Goal: Task Accomplishment & Management: Use online tool/utility

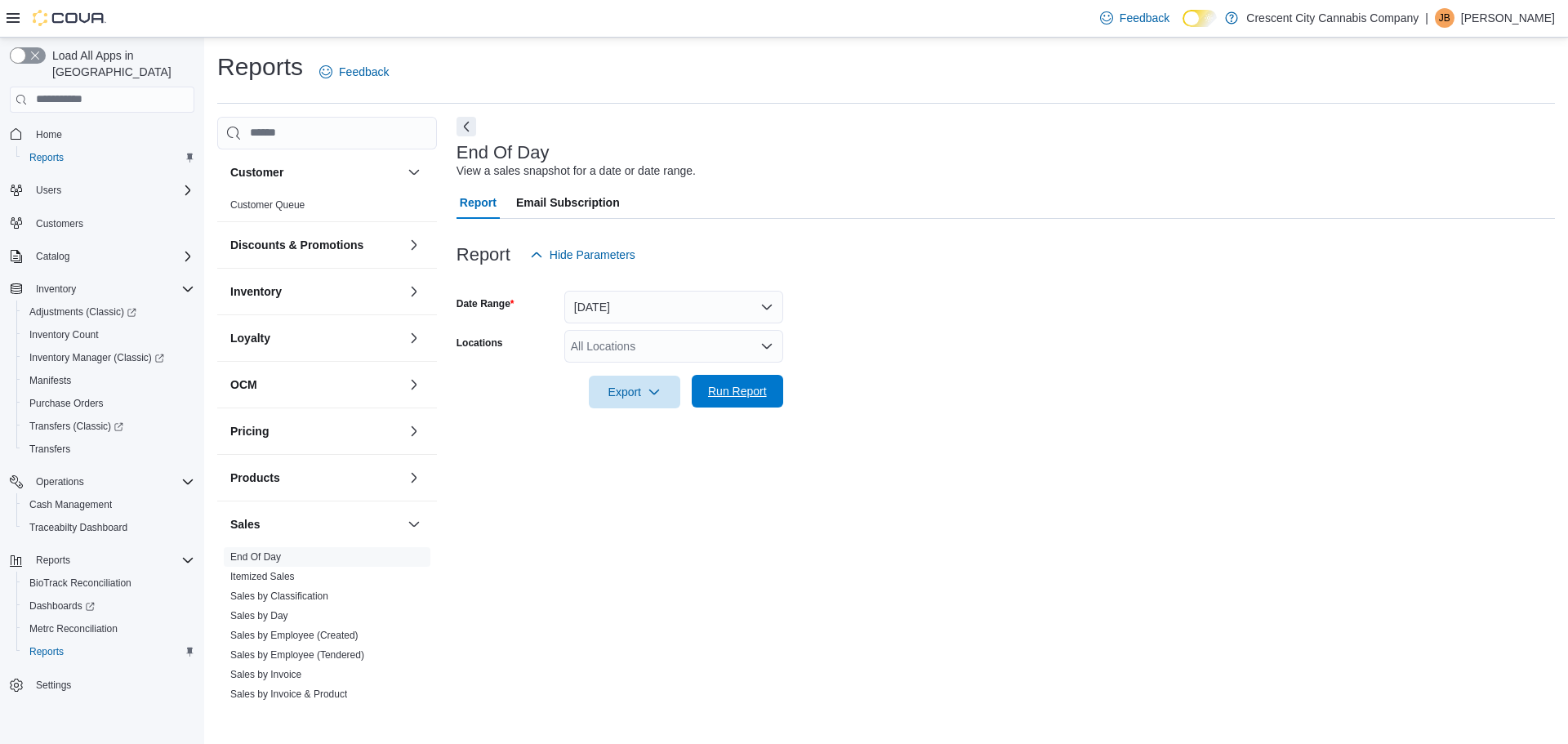
click at [752, 396] on span "Run Report" at bounding box center [738, 391] width 59 height 17
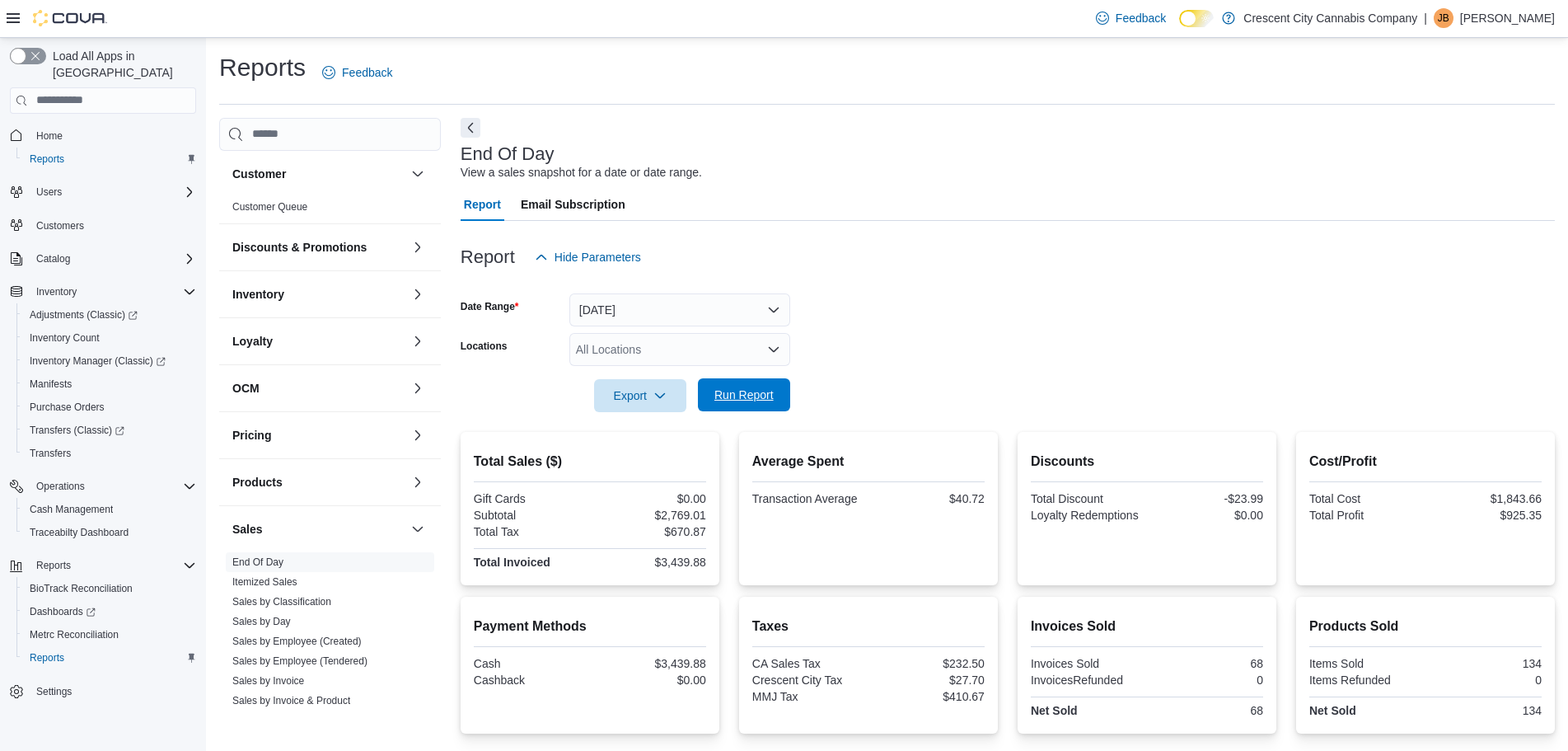
click at [726, 409] on span "Run Report" at bounding box center [744, 394] width 73 height 32
click at [760, 397] on span "Run Report" at bounding box center [744, 395] width 59 height 17
click at [712, 401] on span "Run Report" at bounding box center [744, 394] width 73 height 32
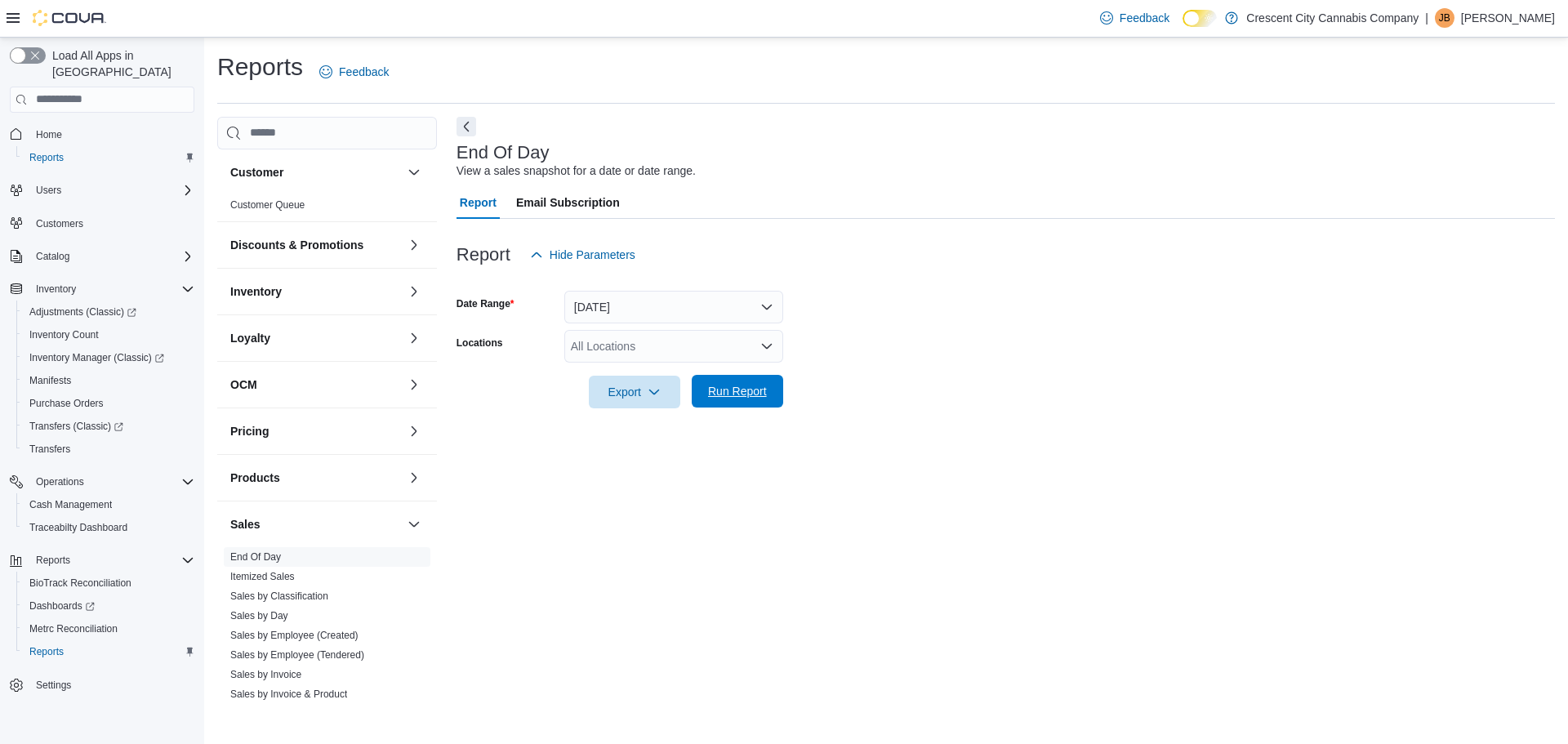
click at [714, 398] on span "Run Report" at bounding box center [738, 391] width 59 height 17
